Goal: Complete application form

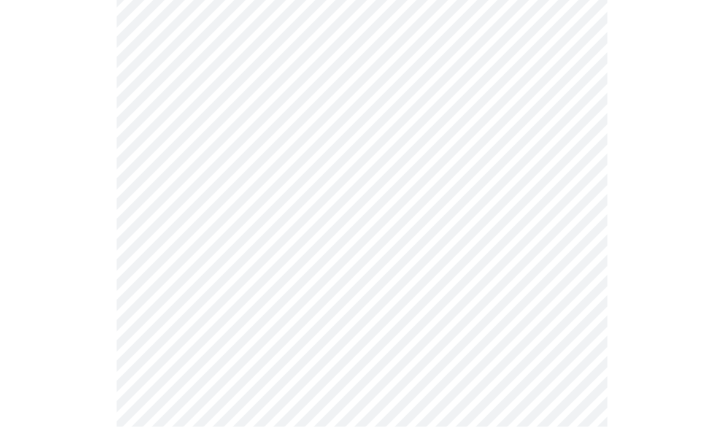
scroll to position [3117, 0]
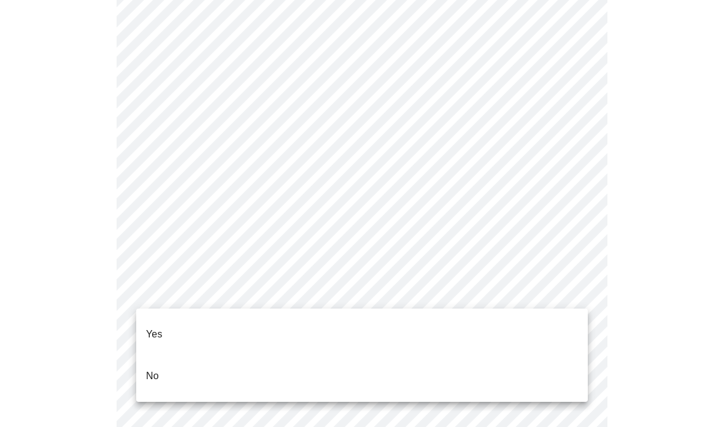
click at [164, 361] on li "No" at bounding box center [362, 376] width 452 height 42
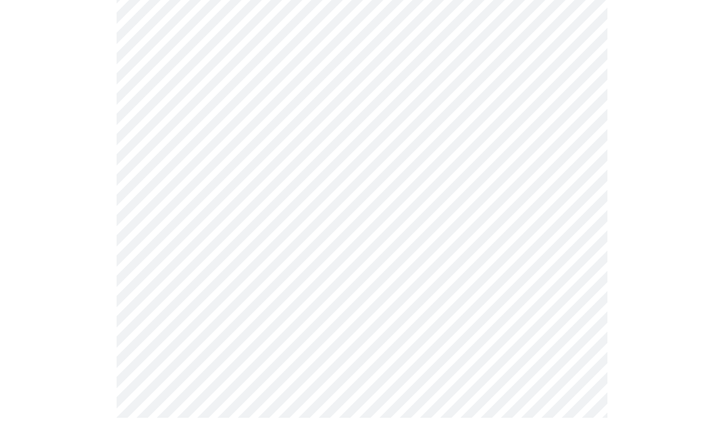
scroll to position [770, 0]
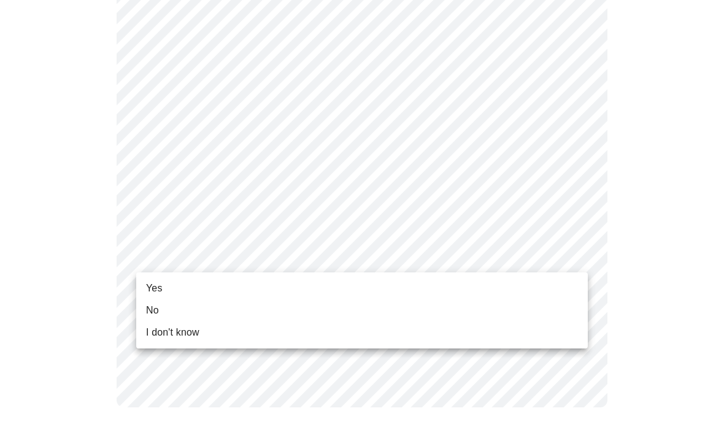
click at [152, 315] on span "No" at bounding box center [152, 310] width 13 height 15
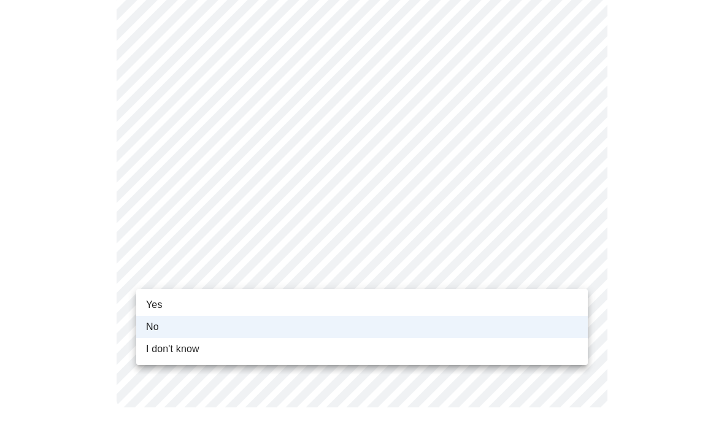
click at [155, 303] on span "Yes" at bounding box center [154, 305] width 17 height 15
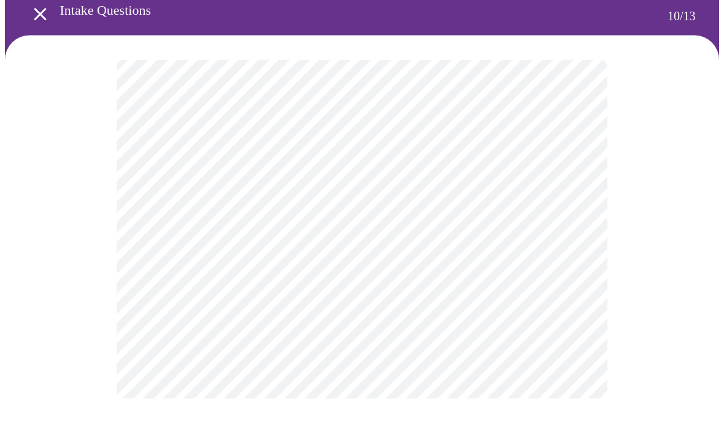
scroll to position [29, 0]
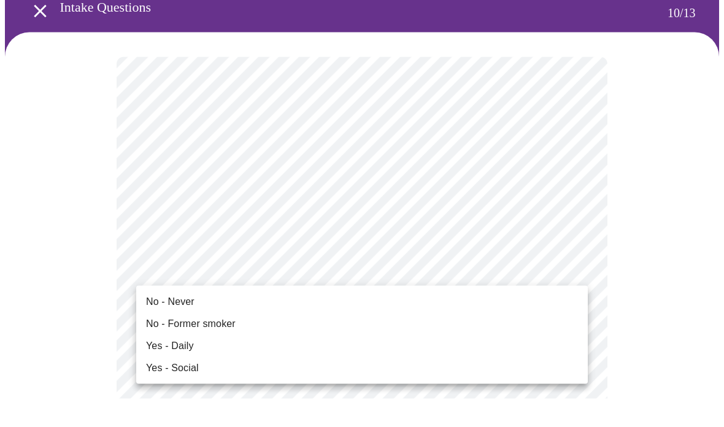
scroll to position [58, 0]
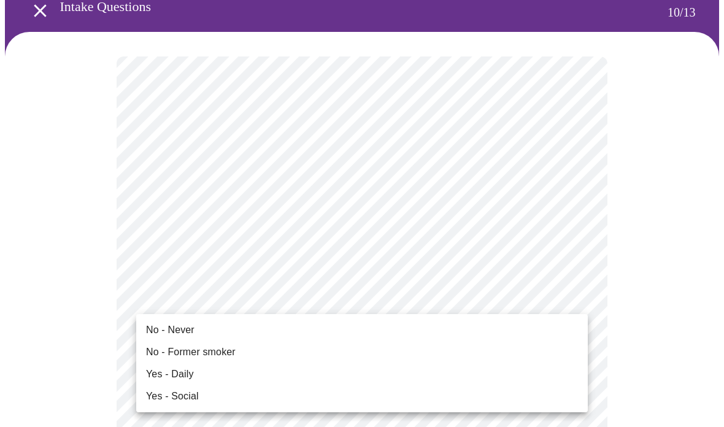
click at [155, 340] on li "No - Never" at bounding box center [362, 330] width 452 height 22
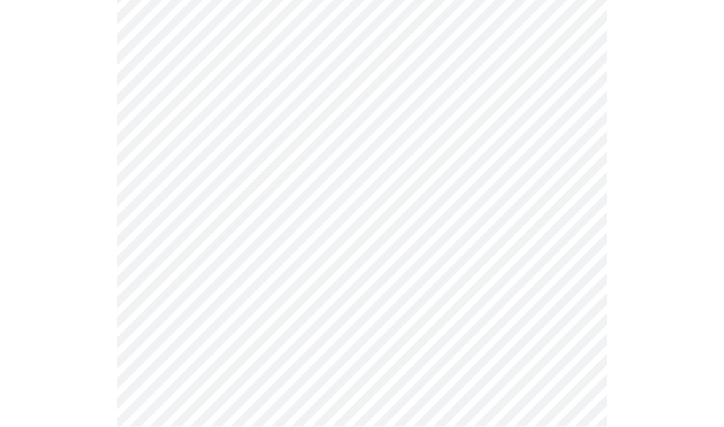
scroll to position [950, 0]
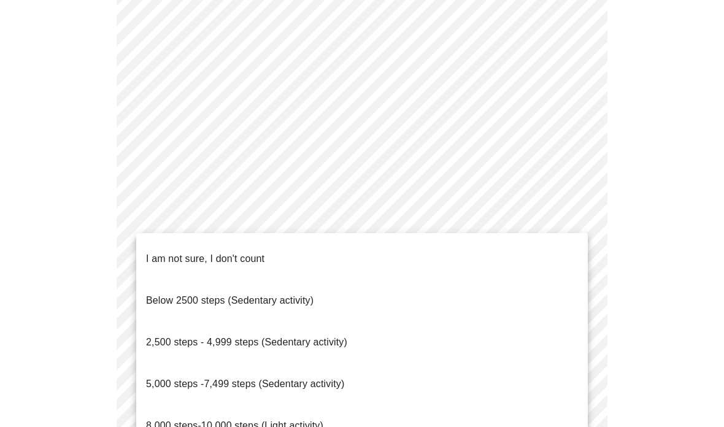
click at [156, 409] on span "8,000 steps-10,000 steps (Light activity)" at bounding box center [234, 426] width 177 height 34
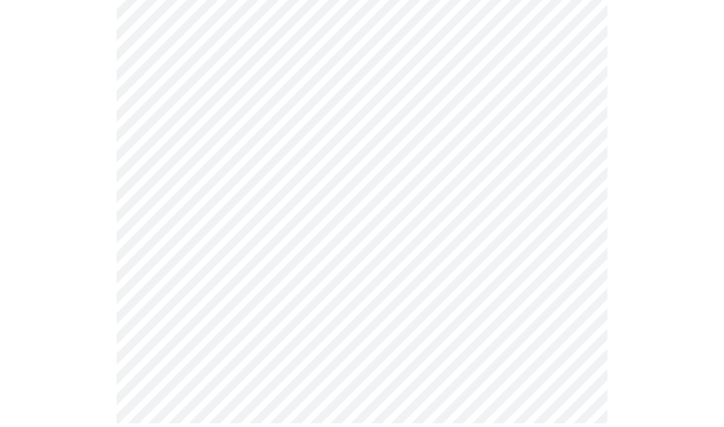
scroll to position [1164, 0]
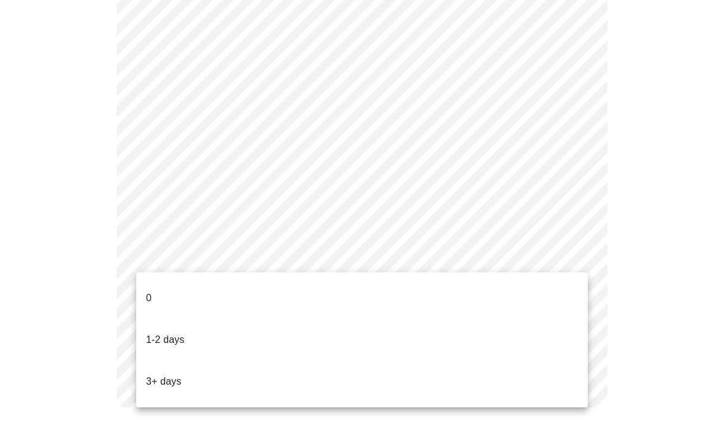
click at [149, 374] on p "3+ days" at bounding box center [164, 381] width 36 height 15
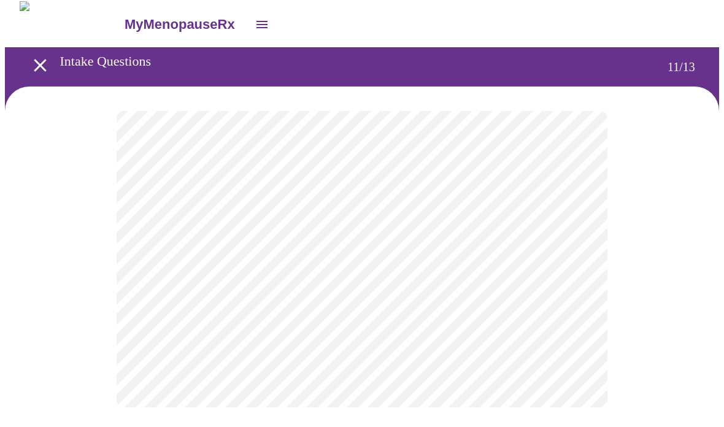
scroll to position [0, 0]
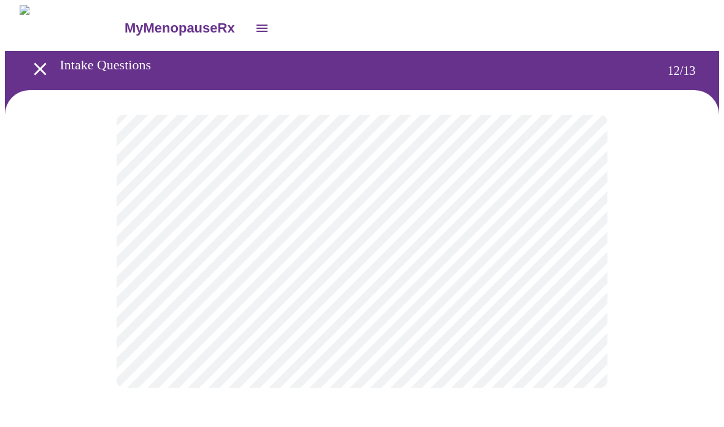
click at [177, 252] on body "MyMenopauseRx Intake Questions 12 / 13" at bounding box center [362, 209] width 714 height 408
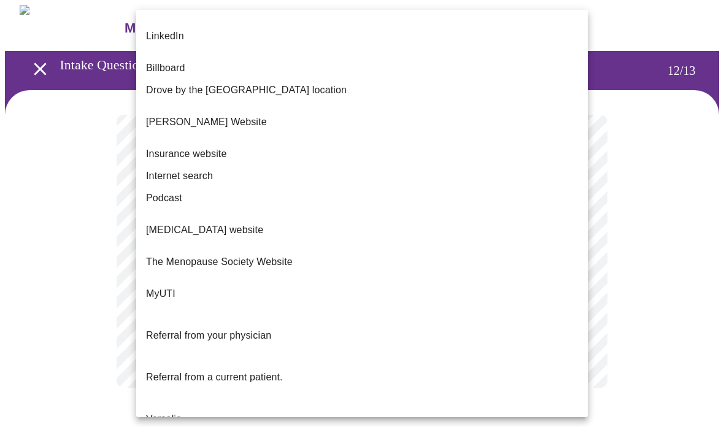
scroll to position [108, 0]
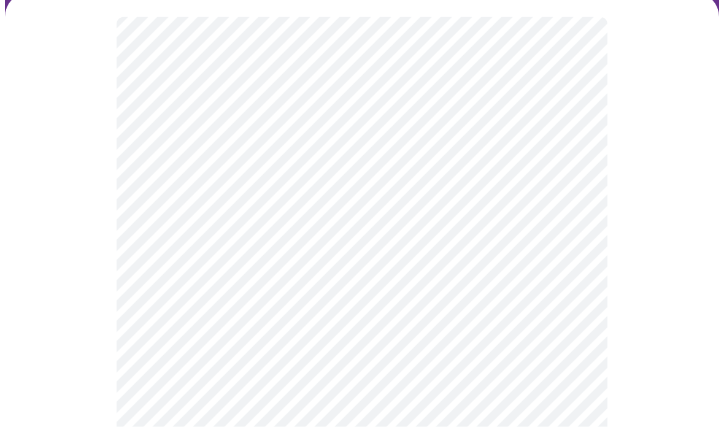
scroll to position [98, 0]
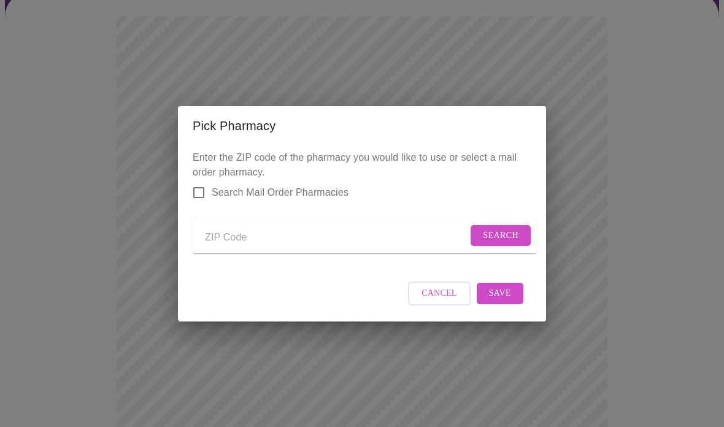
click at [202, 227] on form "Search" at bounding box center [365, 236] width 344 height 36
click at [228, 228] on input "Send a message to your care team" at bounding box center [336, 238] width 263 height 20
type input "60521"
click at [478, 233] on button "Search" at bounding box center [501, 235] width 60 height 21
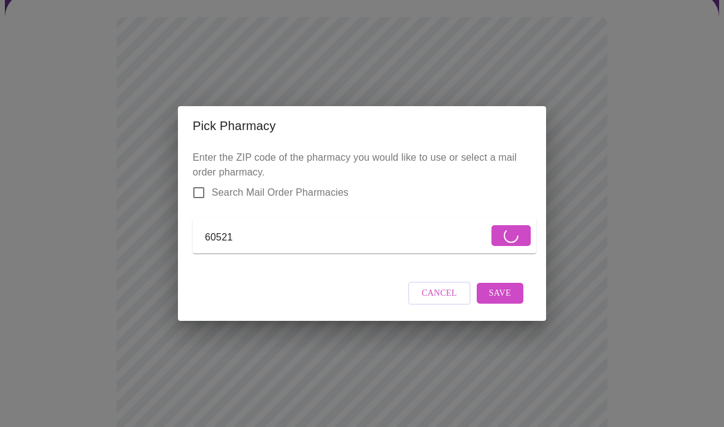
scroll to position [98, 0]
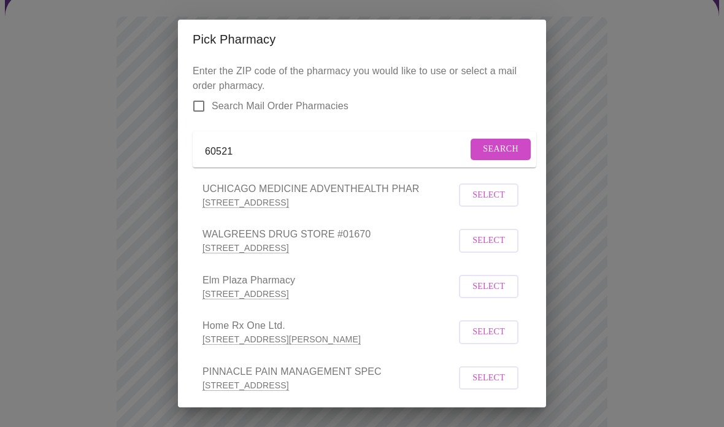
click at [484, 249] on span "Select" at bounding box center [489, 240] width 33 height 15
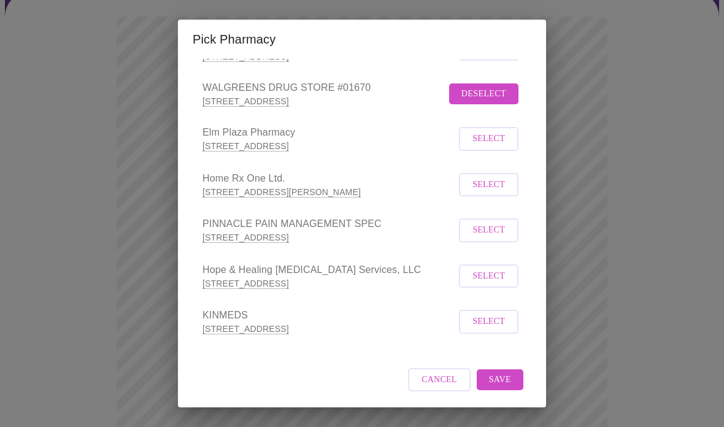
scroll to position [161, 0]
click at [497, 382] on span "Save" at bounding box center [500, 380] width 22 height 15
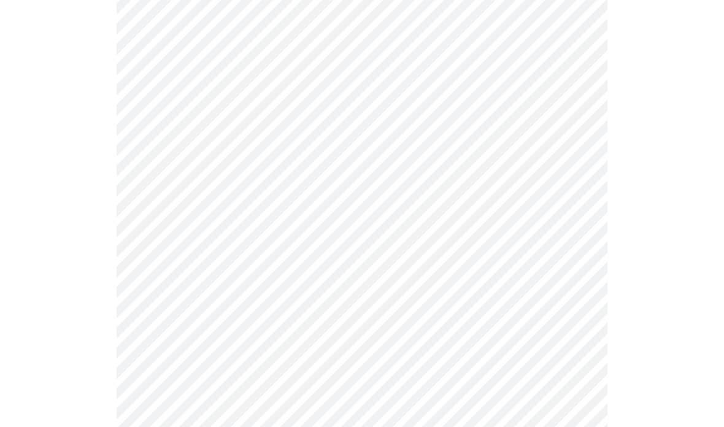
scroll to position [458, 0]
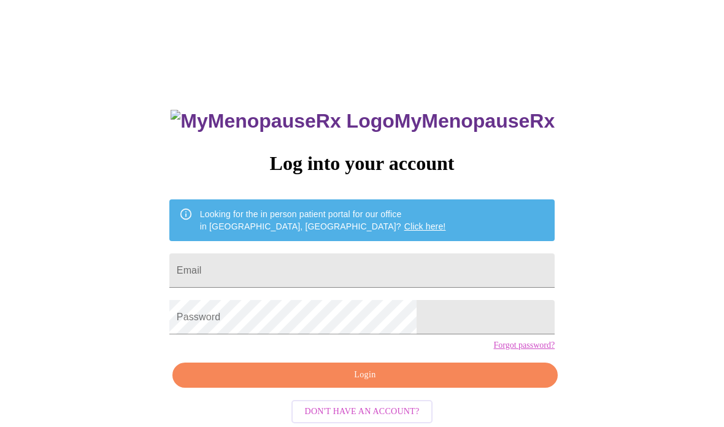
scroll to position [49, 0]
